Goal: Task Accomplishment & Management: Manage account settings

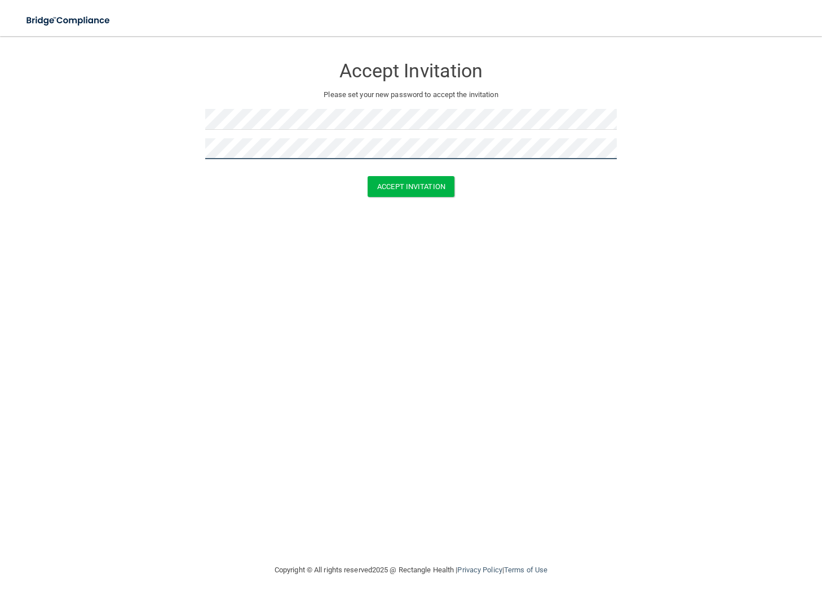
click at [368, 176] on button "Accept Invitation" at bounding box center [411, 186] width 87 height 21
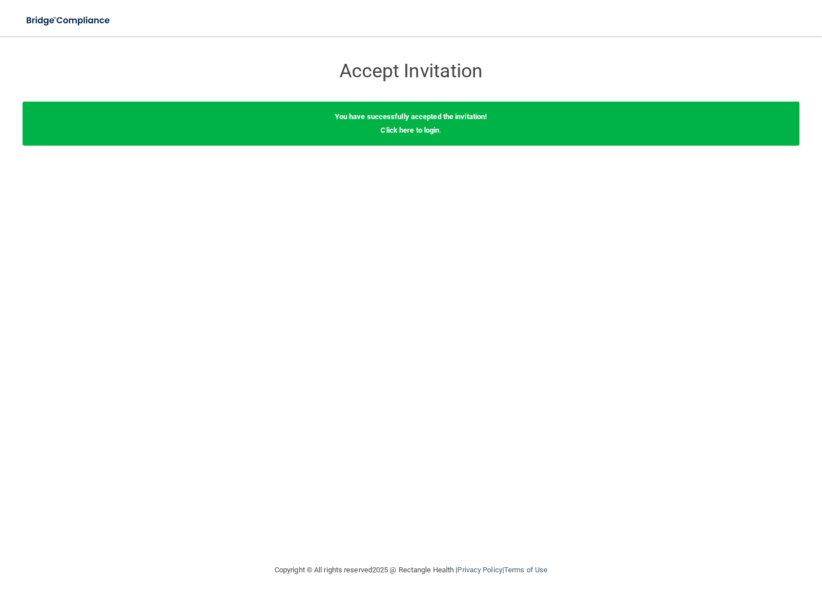
click at [401, 142] on div "You have successfully accepted the invitation! Click here to login ." at bounding box center [411, 124] width 777 height 44
click at [406, 130] on link "Click here to login" at bounding box center [410, 130] width 59 height 8
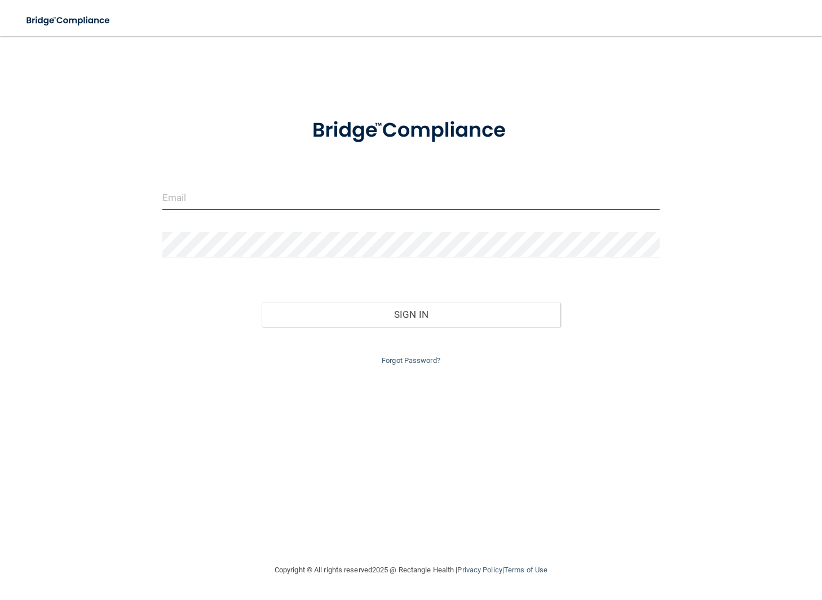
type input "[EMAIL_ADDRESS][DOMAIN_NAME]"
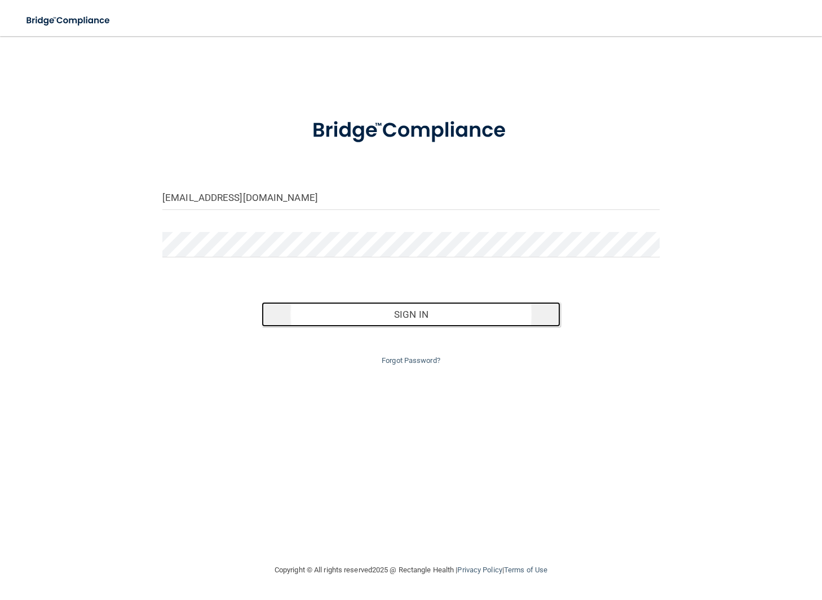
click at [427, 312] on button "Sign In" at bounding box center [411, 314] width 298 height 25
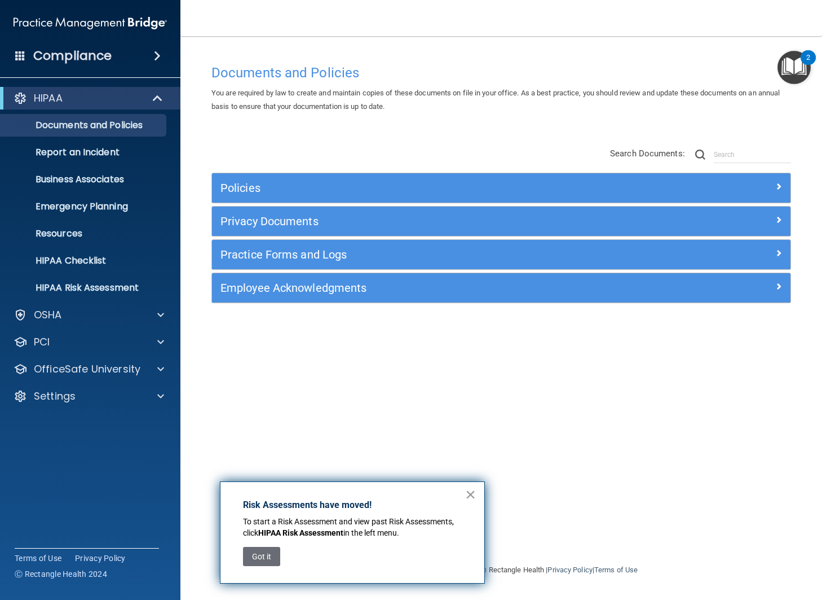
click at [473, 497] on button "×" at bounding box center [470, 494] width 11 height 18
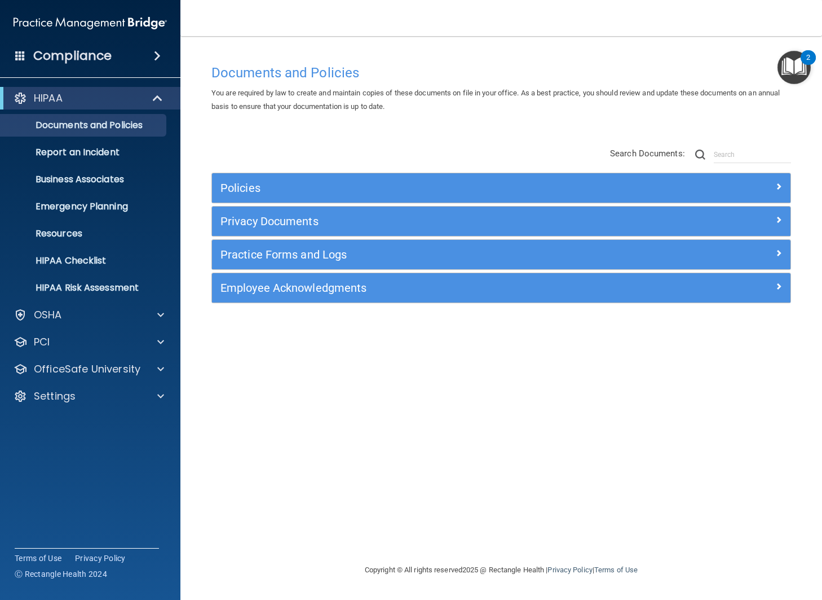
click at [437, 377] on div "Documents and Policies You are required by law to create and maintain copies of…" at bounding box center [501, 311] width 597 height 504
click at [581, 471] on div "Documents and Policies You are required by law to create and maintain copies of…" at bounding box center [501, 311] width 597 height 504
click at [794, 67] on img "Open Resource Center, 2 new notifications" at bounding box center [794, 67] width 33 height 33
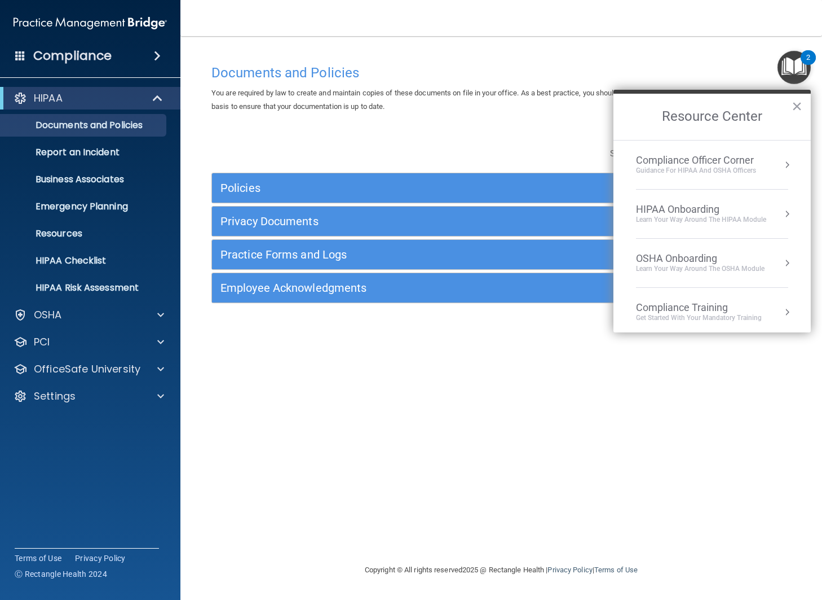
click at [624, 364] on div "Documents and Policies You are required by law to create and maintain copies of…" at bounding box center [501, 311] width 597 height 504
click at [800, 106] on button "×" at bounding box center [797, 106] width 11 height 18
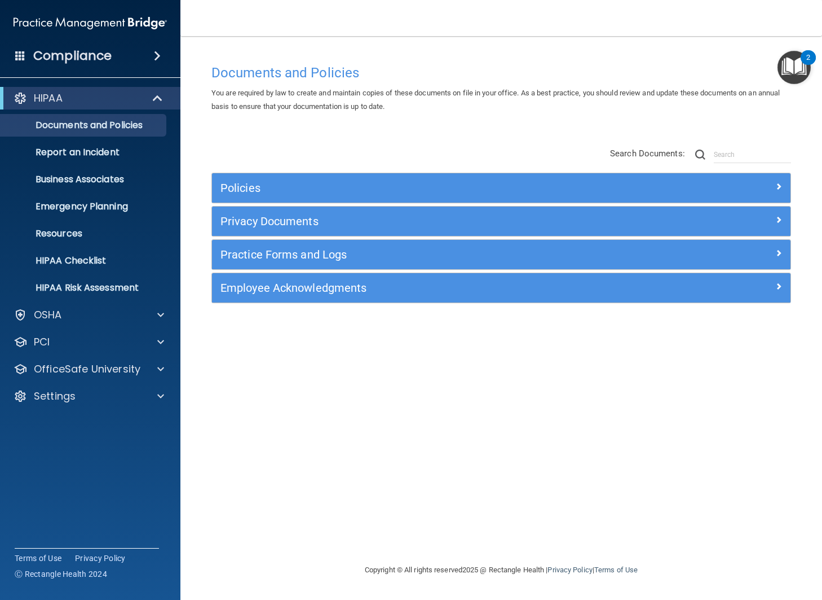
click at [799, 69] on img "Open Resource Center, 2 new notifications" at bounding box center [794, 67] width 33 height 33
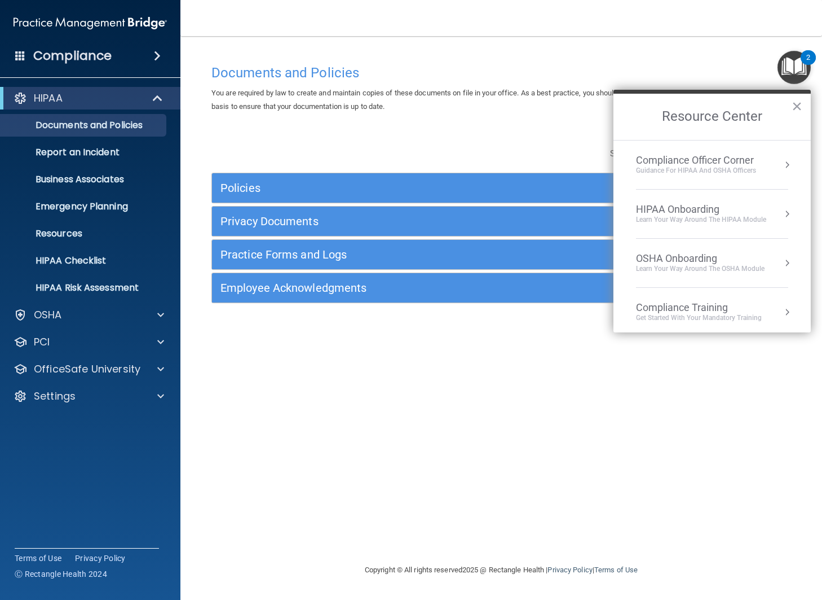
click at [45, 25] on img at bounding box center [90, 23] width 153 height 23
click at [98, 16] on img at bounding box center [90, 23] width 153 height 23
click at [15, 52] on span at bounding box center [20, 55] width 10 height 10
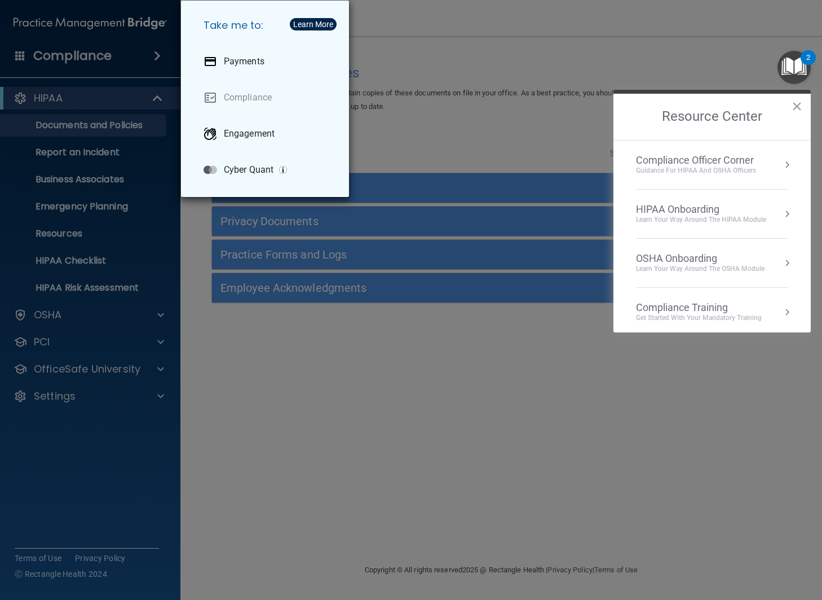
click at [433, 44] on div "Take me to: Payments Compliance Engagement Cyber Quant" at bounding box center [411, 300] width 822 height 600
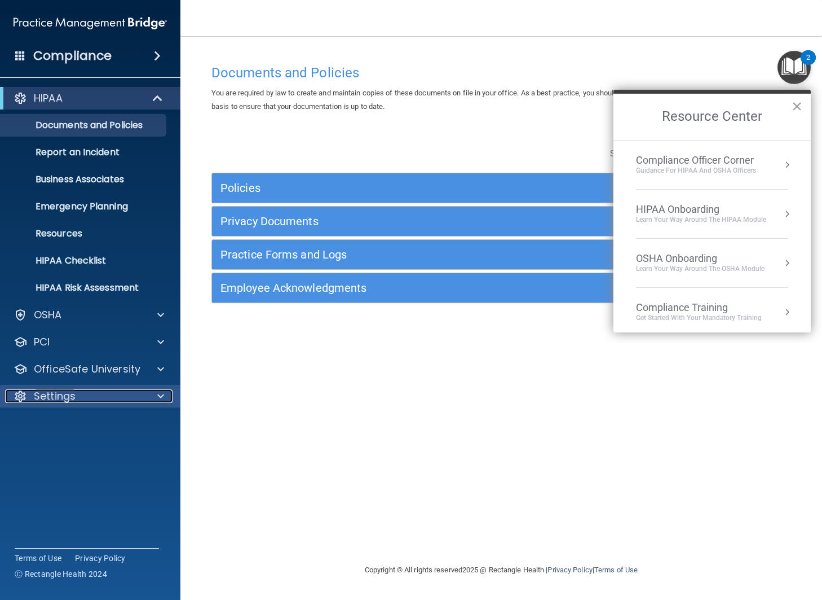
click at [94, 394] on div "Settings" at bounding box center [75, 396] width 140 height 14
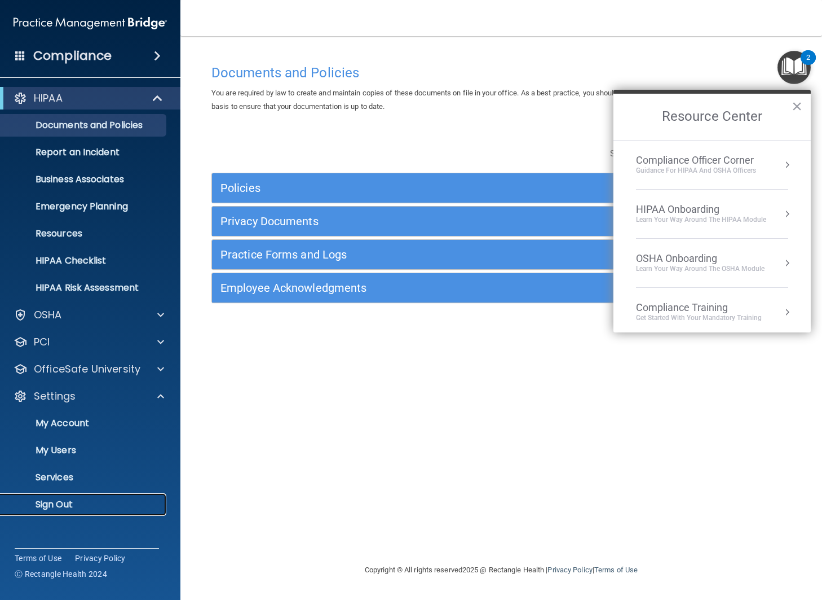
click at [63, 505] on p "Sign Out" at bounding box center [84, 504] width 154 height 11
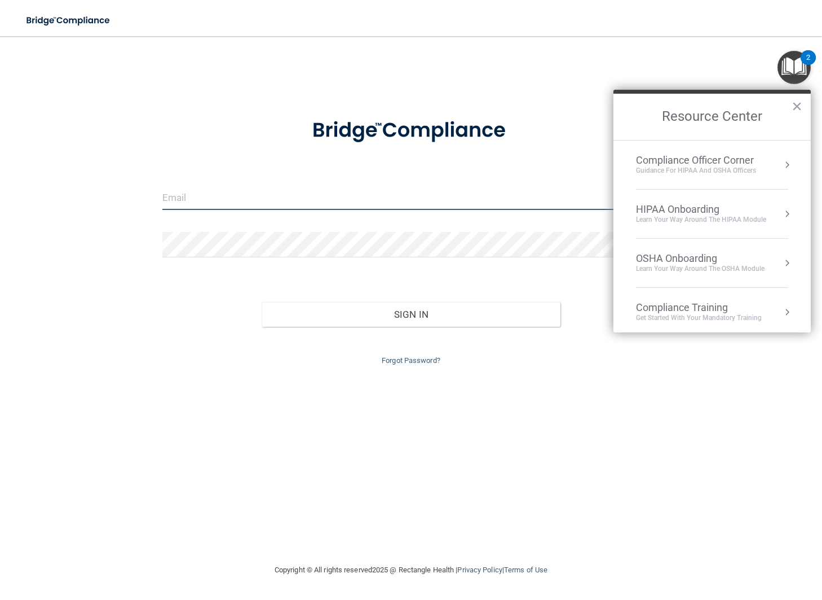
type input "[EMAIL_ADDRESS][DOMAIN_NAME]"
